Goal: Navigation & Orientation: Find specific page/section

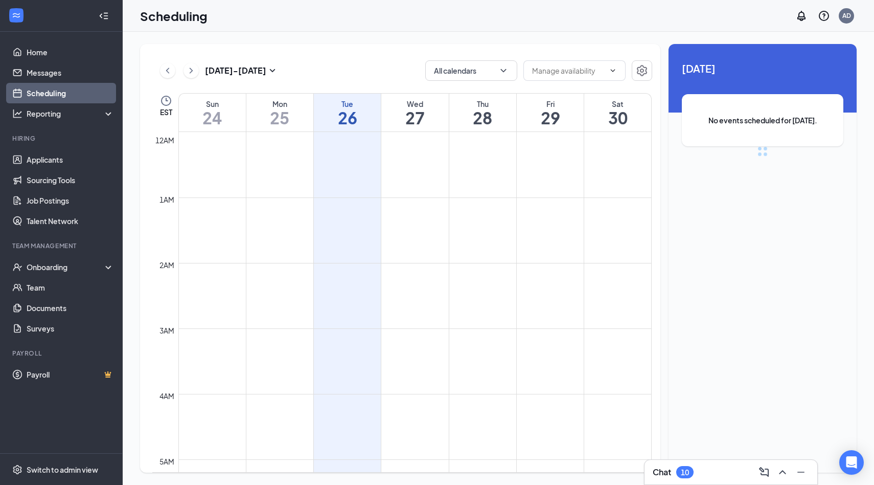
scroll to position [503, 0]
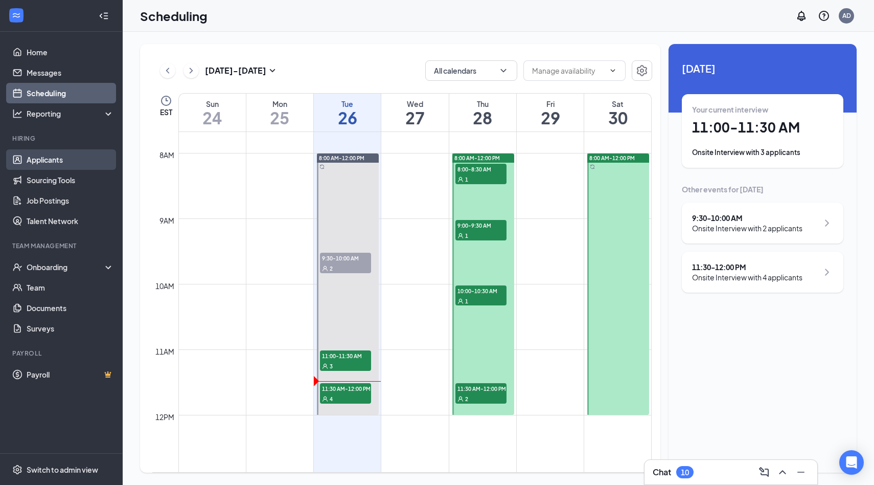
click at [44, 161] on link "Applicants" at bounding box center [70, 159] width 87 height 20
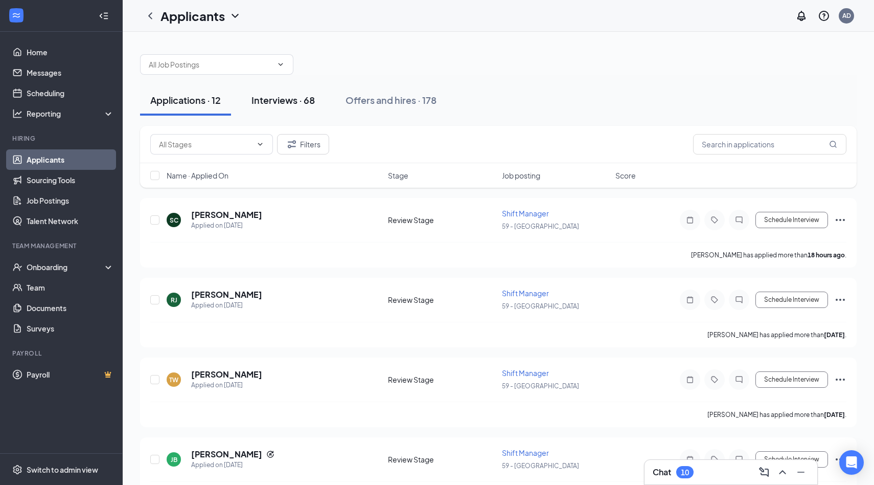
click at [297, 98] on div "Interviews · 68" at bounding box center [283, 100] width 63 height 13
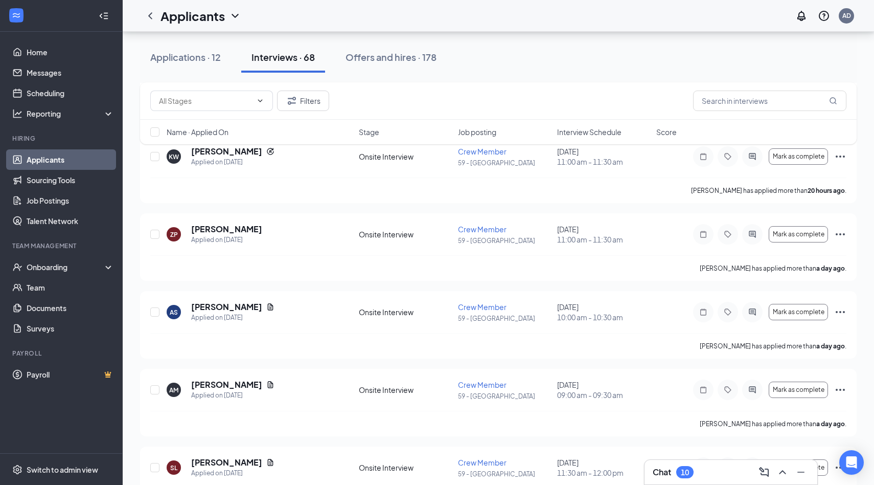
scroll to position [296, 0]
click at [843, 233] on icon "Ellipses" at bounding box center [841, 234] width 12 height 12
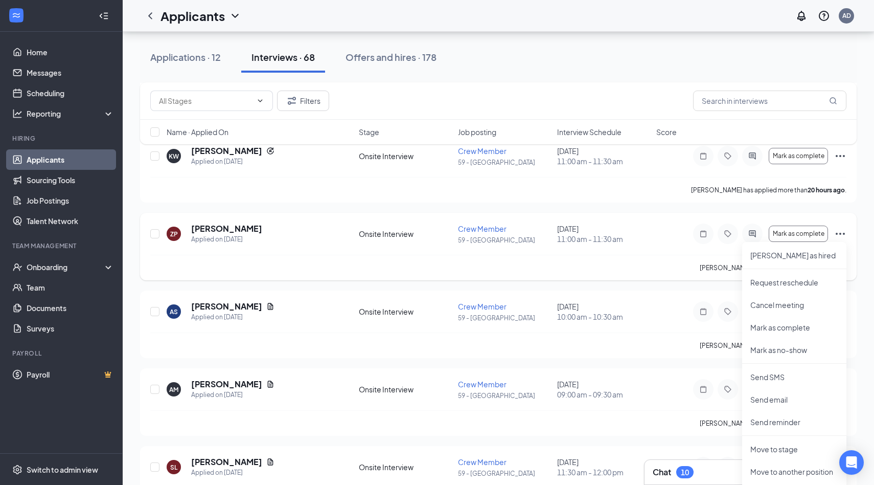
click at [389, 230] on div "Onsite Interview" at bounding box center [405, 234] width 93 height 10
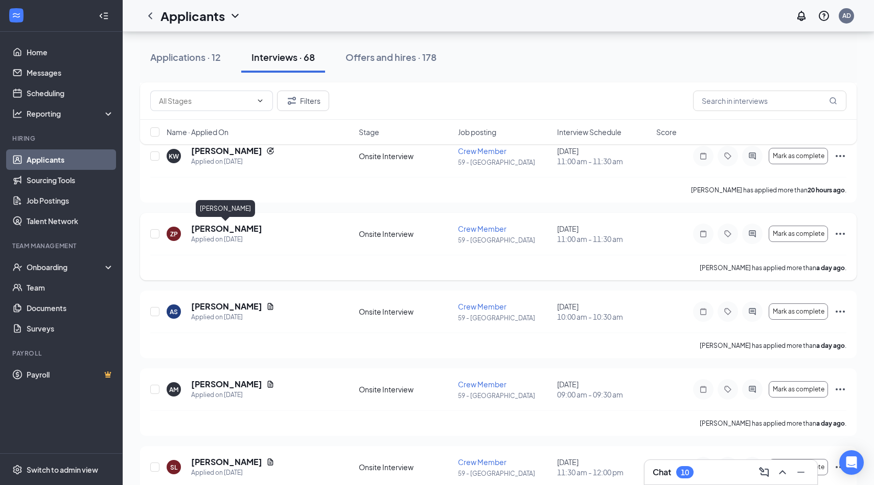
click at [220, 229] on h5 "[PERSON_NAME]" at bounding box center [226, 228] width 71 height 11
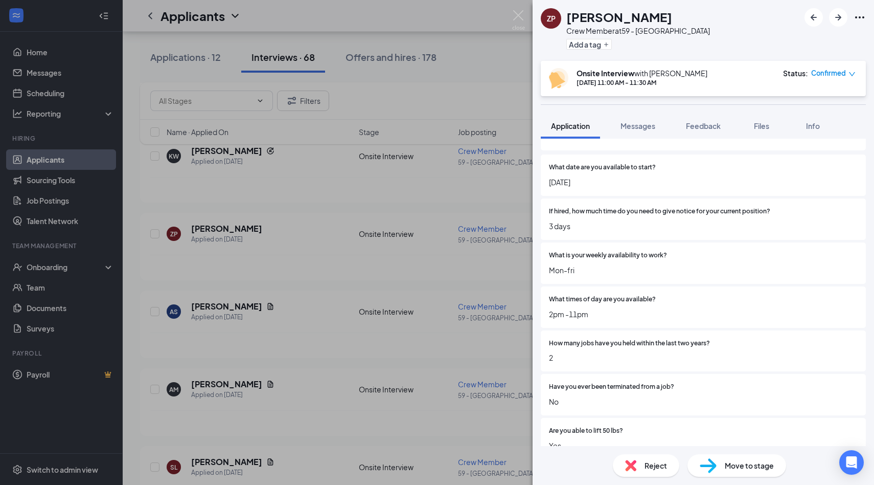
scroll to position [139, 0]
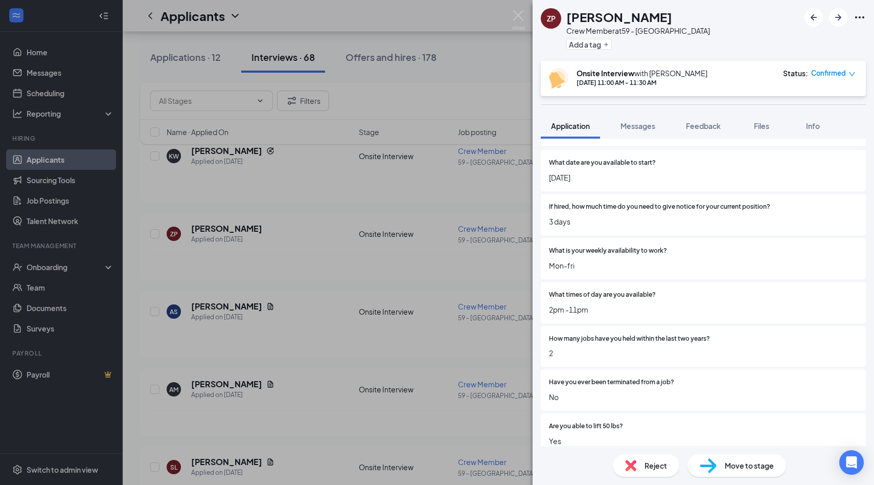
click at [371, 237] on div "ZP [PERSON_NAME] Crew Member at 59 - [GEOGRAPHIC_DATA] Add a tag Onsite Intervi…" at bounding box center [437, 242] width 874 height 485
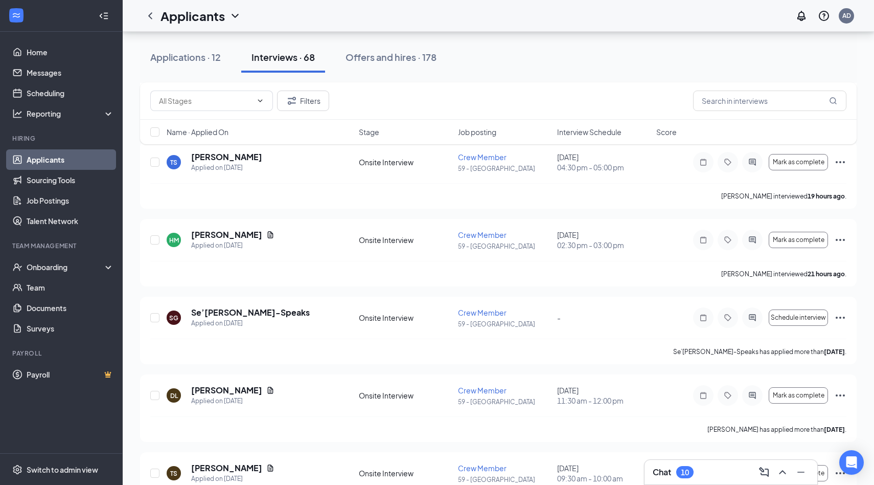
scroll to position [2717, 0]
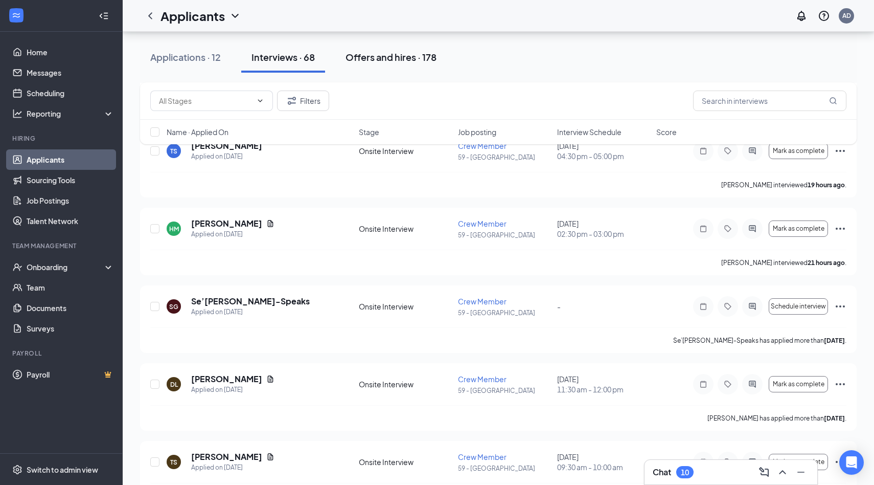
click at [410, 48] on button "Offers and hires · 178" at bounding box center [390, 57] width 111 height 31
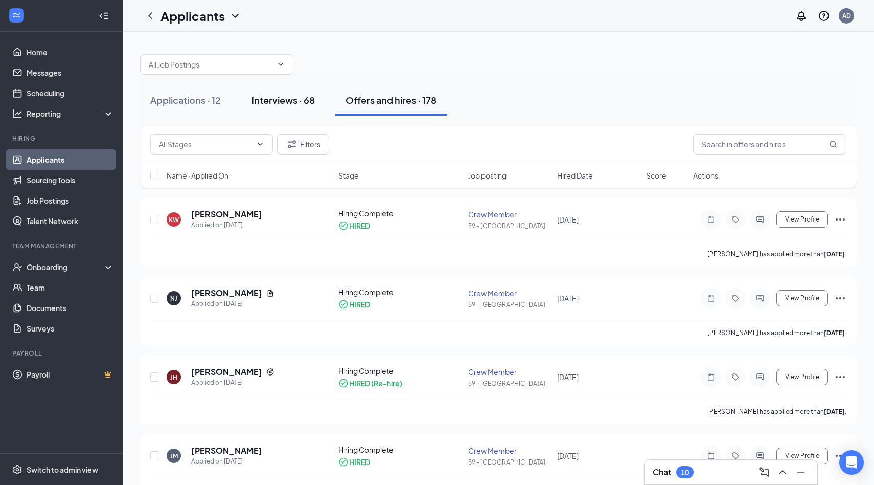
click at [297, 109] on button "Interviews · 68" at bounding box center [283, 100] width 84 height 31
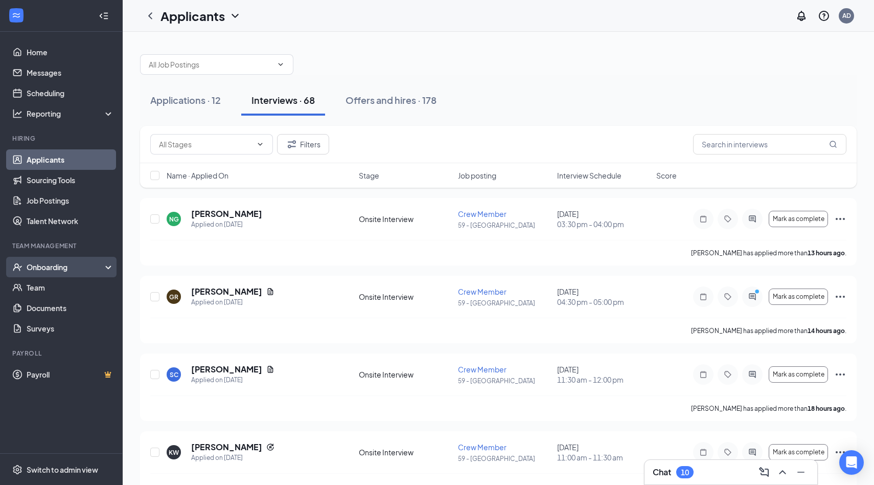
click at [60, 273] on div "Onboarding" at bounding box center [61, 267] width 123 height 20
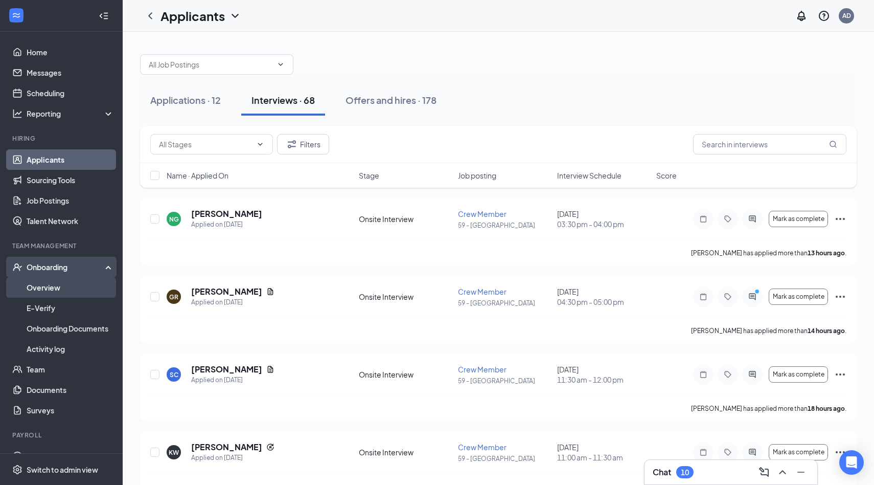
click at [64, 286] on link "Overview" at bounding box center [70, 287] width 87 height 20
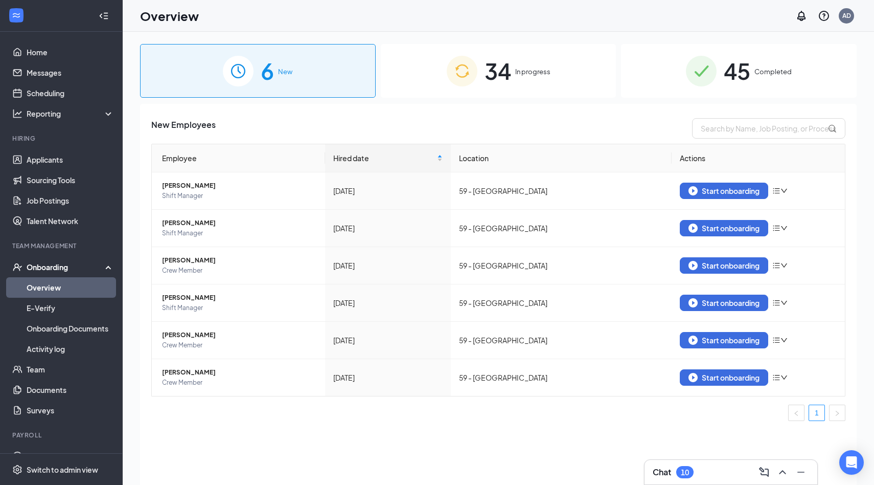
click at [479, 62] on div "34 In progress" at bounding box center [499, 71] width 236 height 54
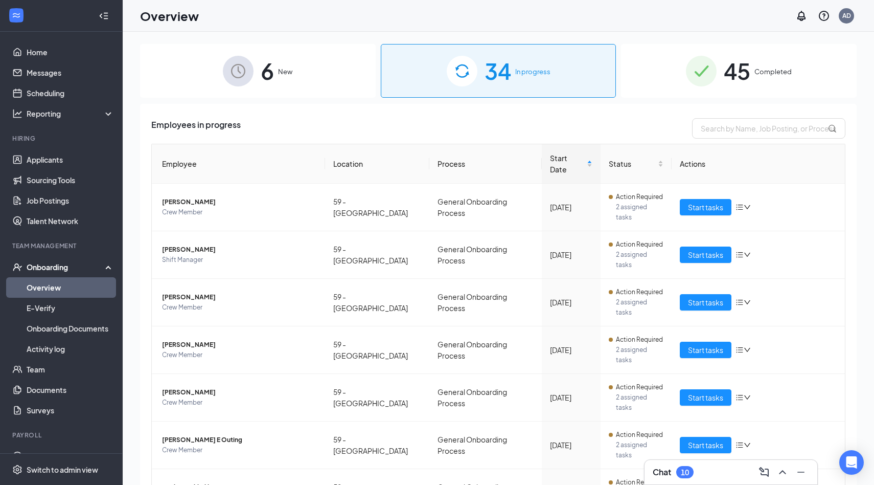
click at [673, 81] on div "45 Completed" at bounding box center [739, 71] width 236 height 54
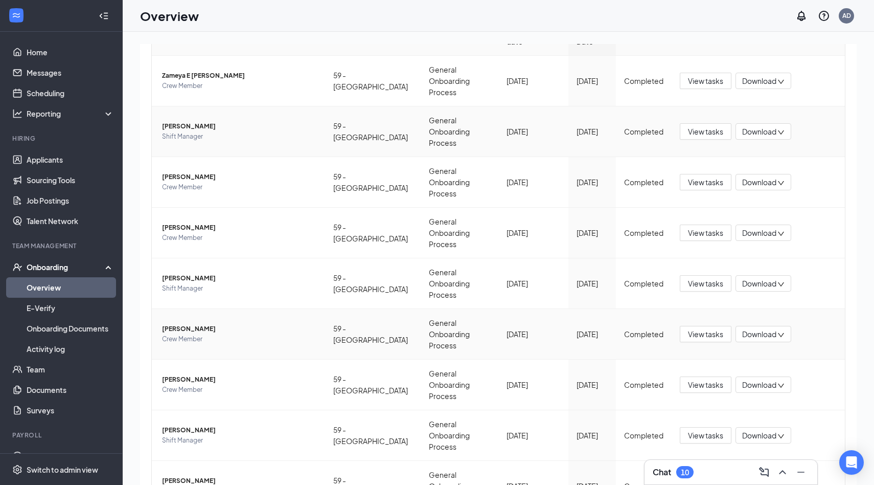
scroll to position [46, 0]
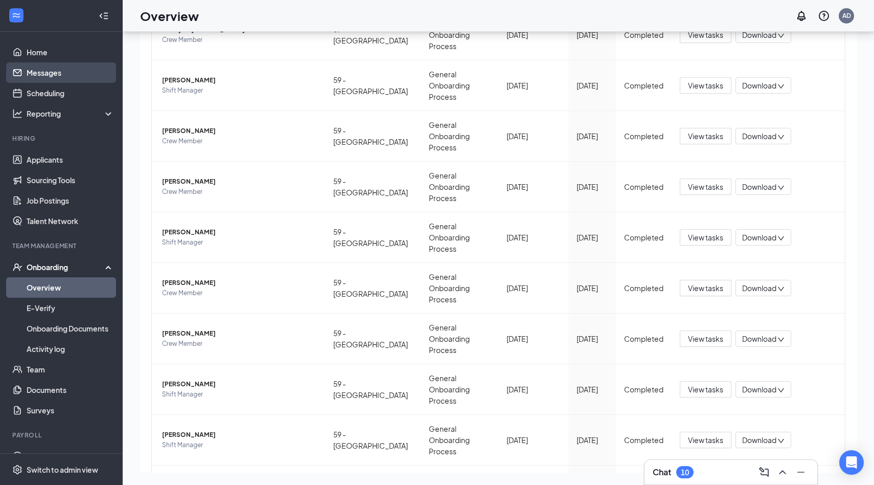
click at [87, 66] on link "Messages" at bounding box center [70, 72] width 87 height 20
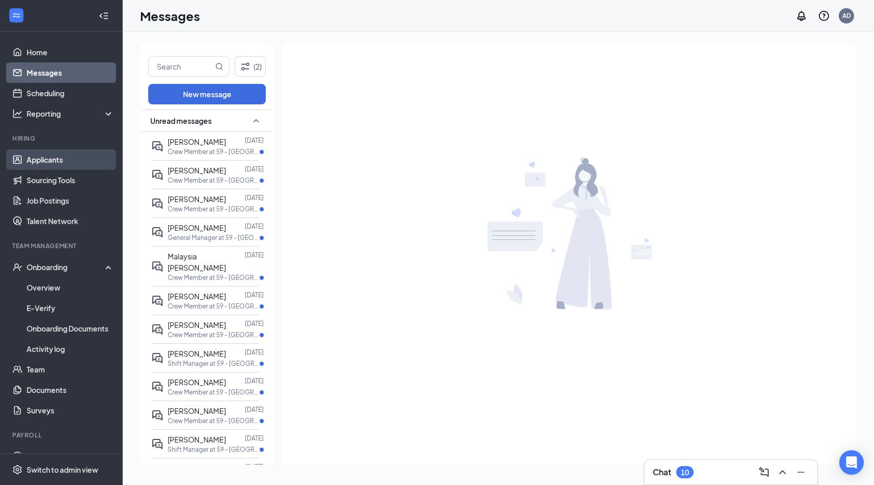
click at [95, 165] on link "Applicants" at bounding box center [70, 159] width 87 height 20
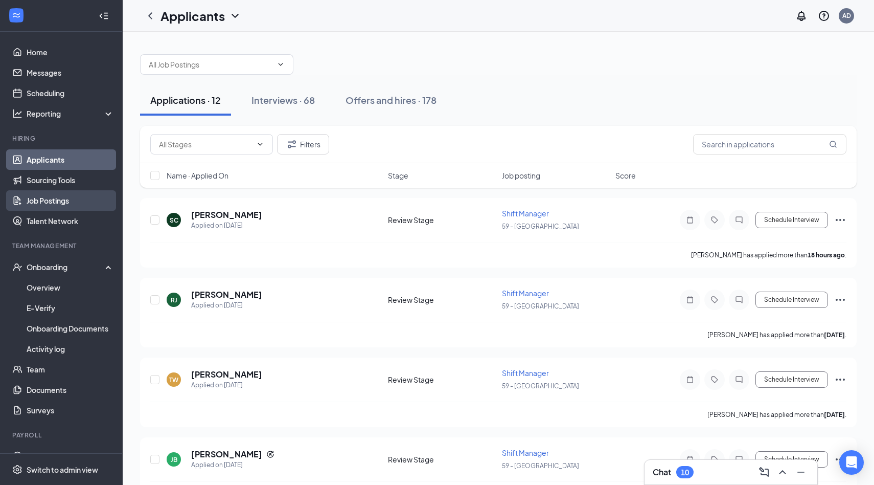
click at [77, 207] on link "Job Postings" at bounding box center [70, 200] width 87 height 20
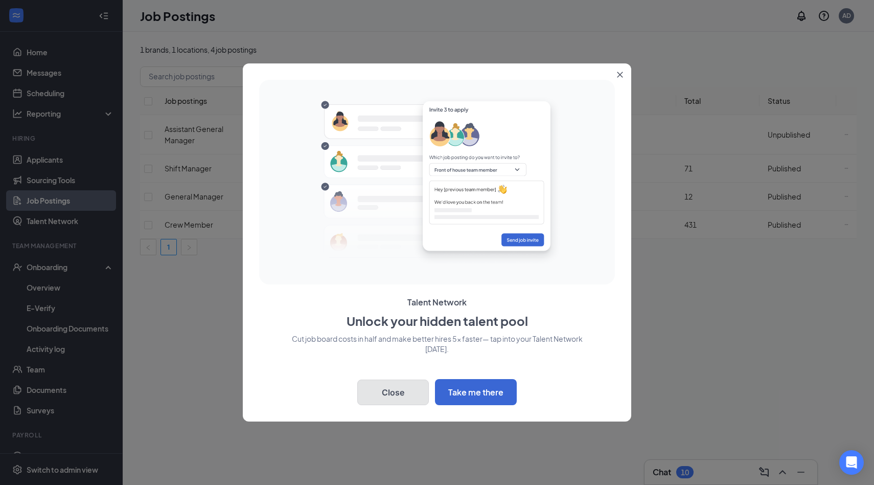
click at [412, 397] on button "Close" at bounding box center [393, 392] width 72 height 26
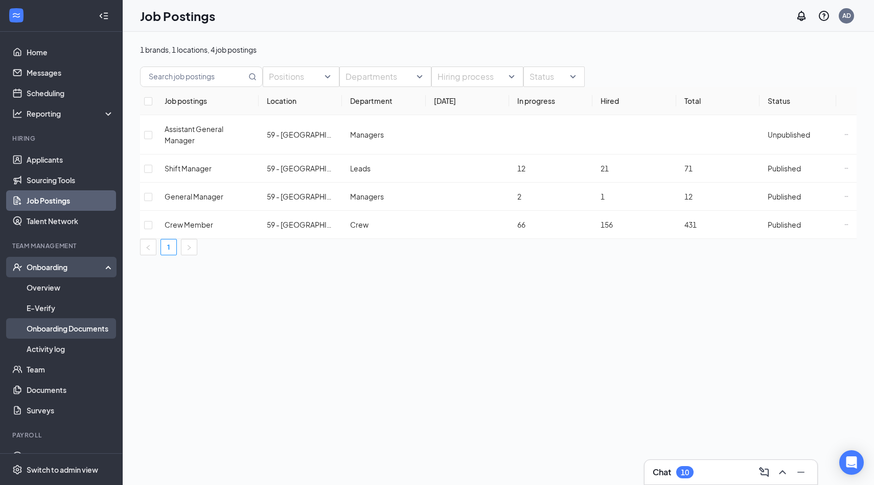
scroll to position [17, 0]
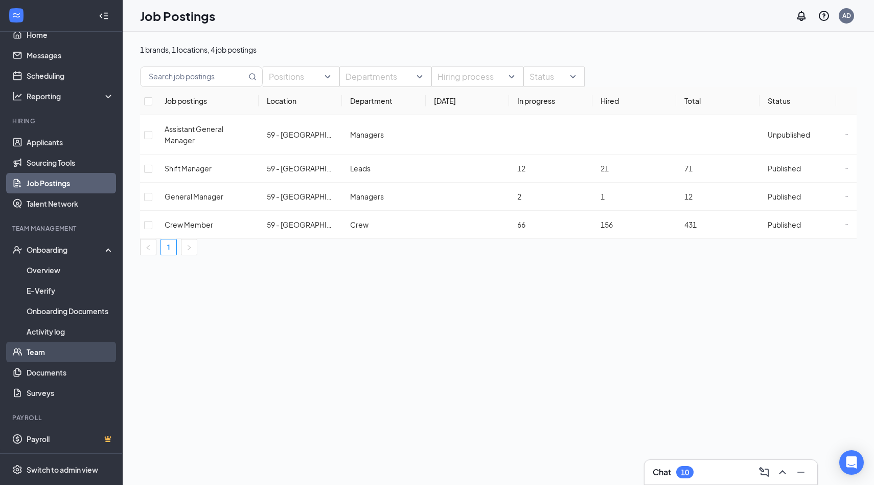
click at [76, 347] on link "Team" at bounding box center [70, 352] width 87 height 20
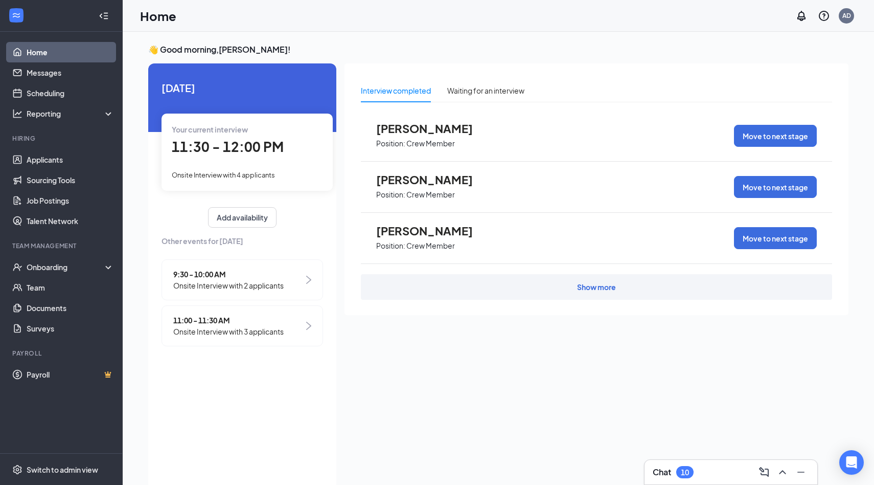
click at [454, 292] on div "Show more" at bounding box center [596, 287] width 471 height 26
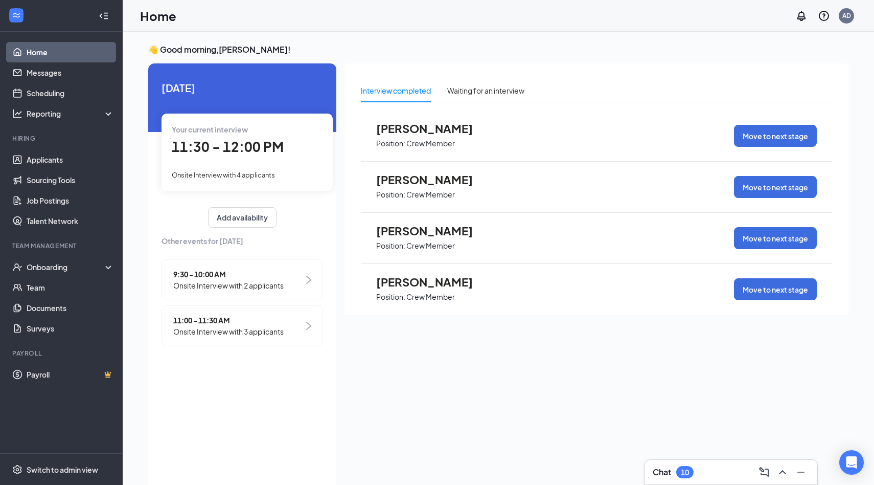
click at [220, 131] on span "Your current interview" at bounding box center [210, 129] width 76 height 9
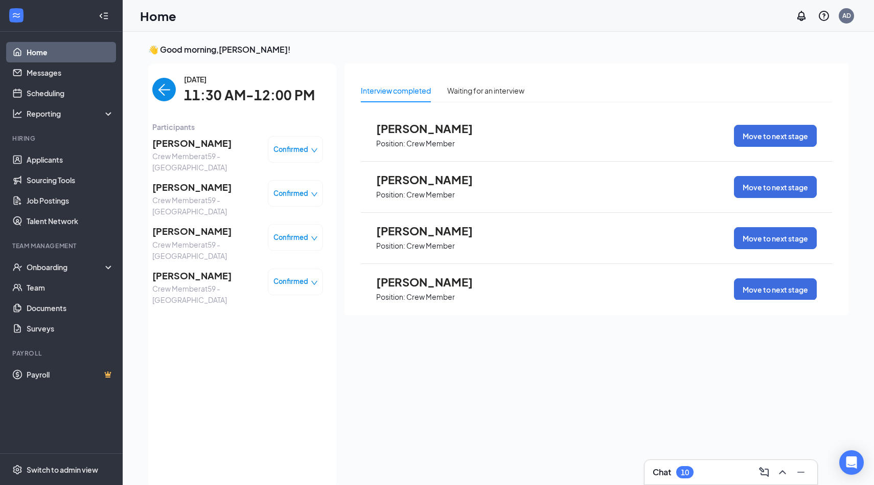
scroll to position [4, 0]
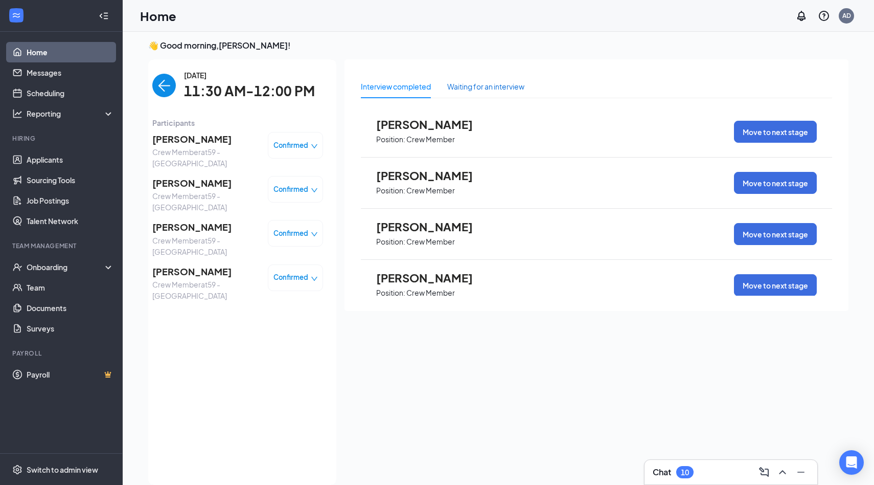
click at [492, 88] on div "Waiting for an interview" at bounding box center [485, 86] width 77 height 11
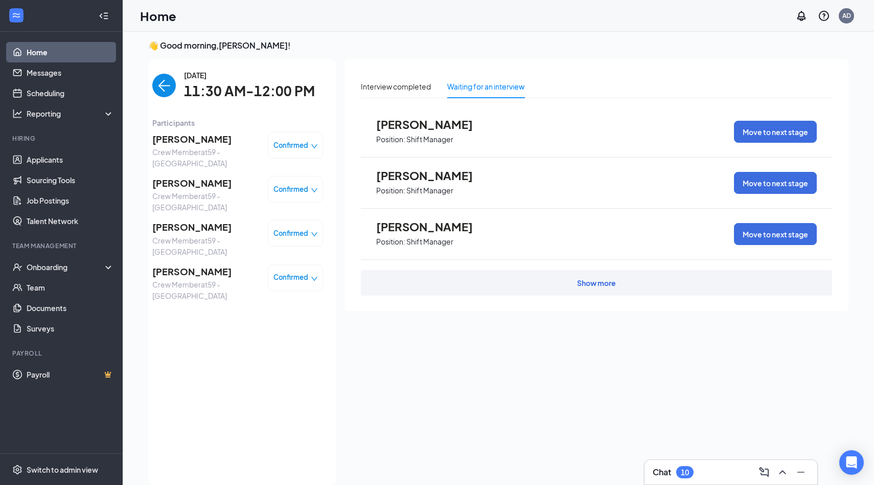
click at [488, 284] on div "Show more" at bounding box center [596, 283] width 471 height 26
